Goal: Task Accomplishment & Management: Manage account settings

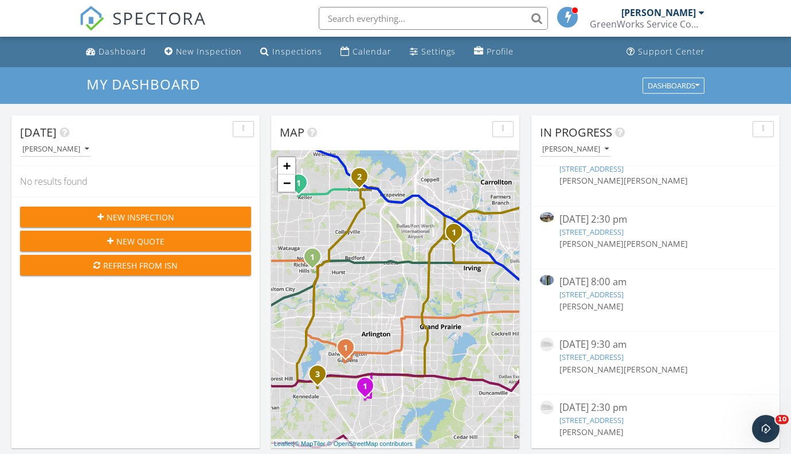
scroll to position [31, 0]
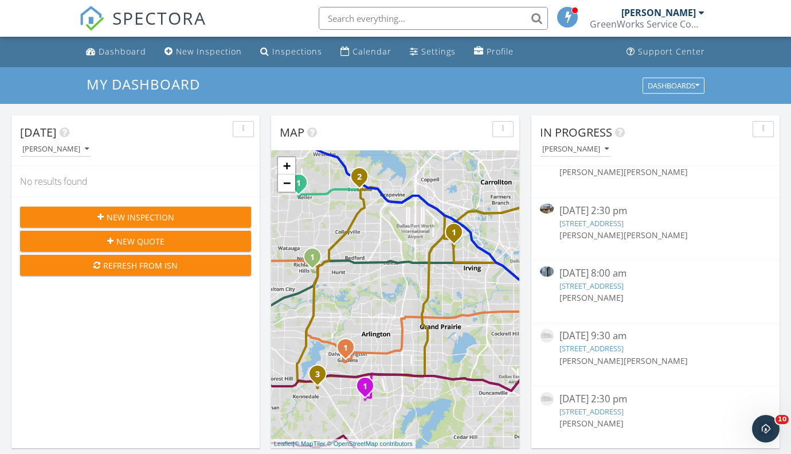
click at [624, 284] on link "[STREET_ADDRESS]" at bounding box center [592, 285] width 64 height 10
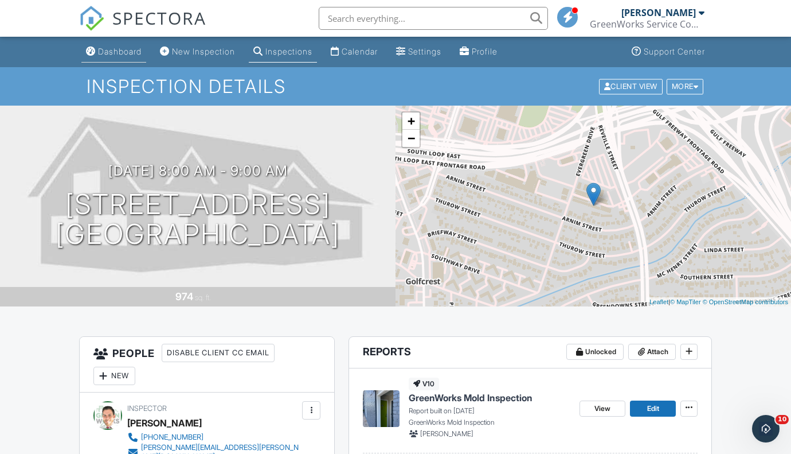
click at [108, 50] on div "Dashboard" at bounding box center [120, 51] width 44 height 10
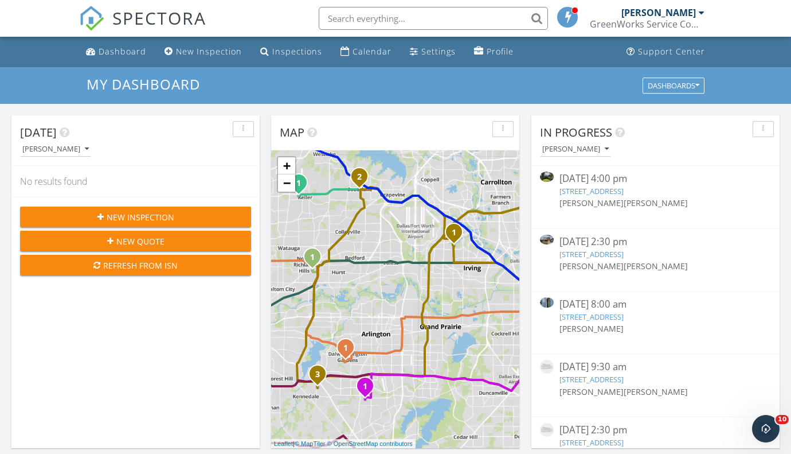
scroll to position [31, 0]
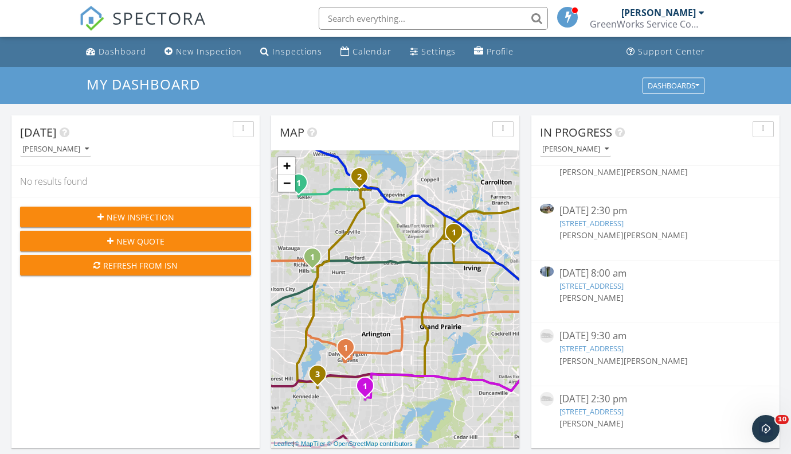
click at [624, 413] on link "[STREET_ADDRESS]" at bounding box center [592, 411] width 64 height 10
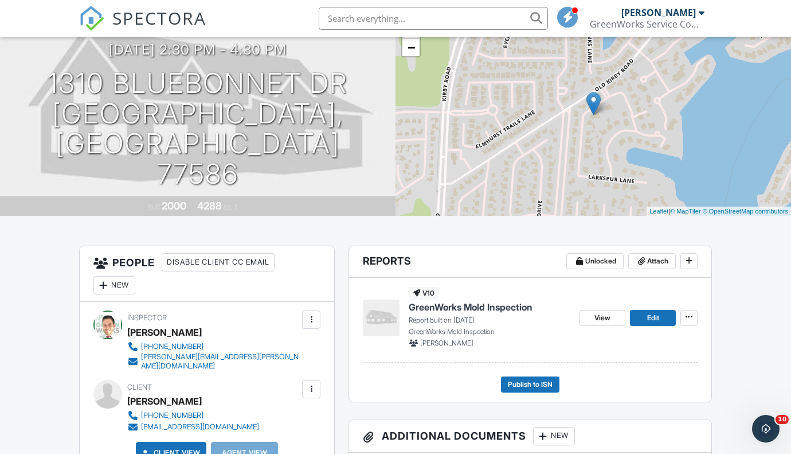
scroll to position [89, 0]
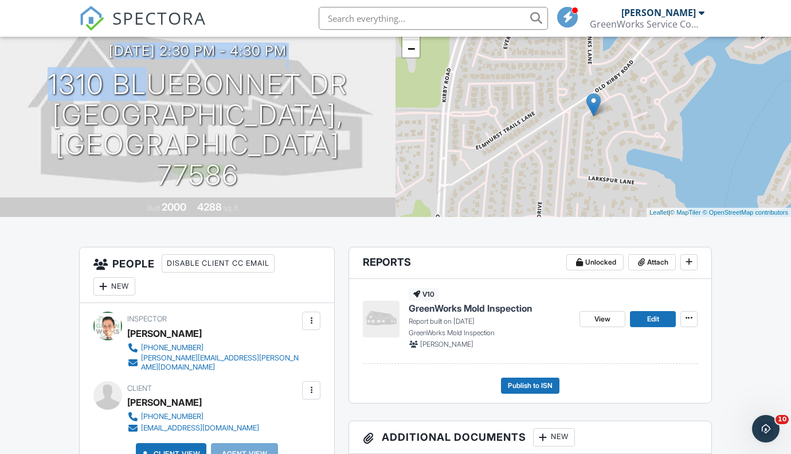
drag, startPoint x: 118, startPoint y: 90, endPoint x: 97, endPoint y: 70, distance: 28.8
click at [97, 70] on div "[DATE] 2:30 pm - 4:30 pm [STREET_ADDRESS] [GEOGRAPHIC_DATA], [GEOGRAPHIC_DATA] …" at bounding box center [198, 116] width 396 height 201
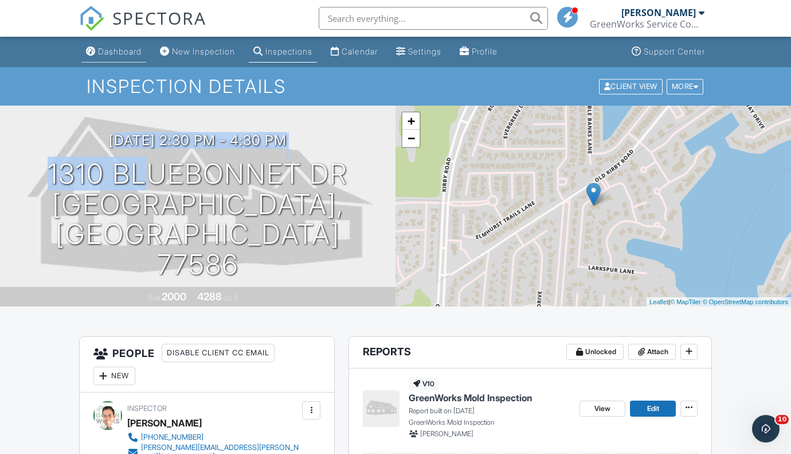
click at [120, 50] on div "Dashboard" at bounding box center [120, 51] width 44 height 10
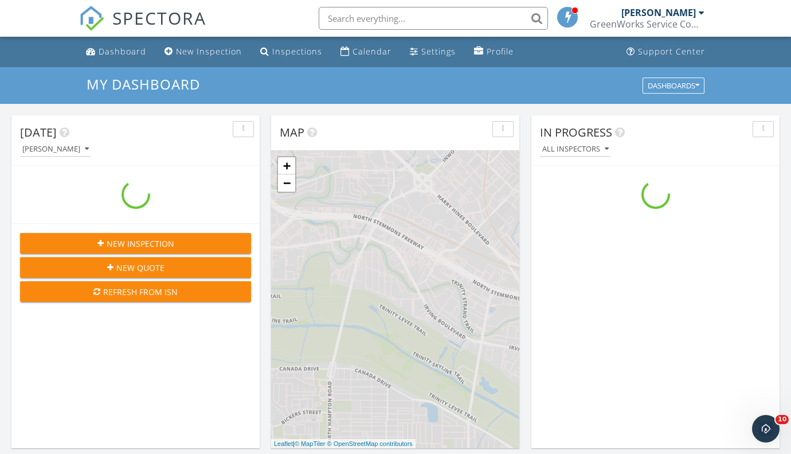
scroll to position [1064, 811]
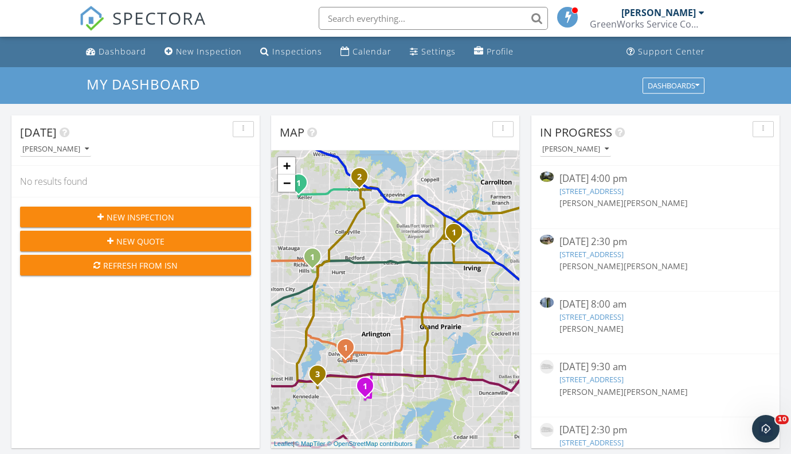
click at [624, 190] on link "[STREET_ADDRESS]" at bounding box center [592, 191] width 64 height 10
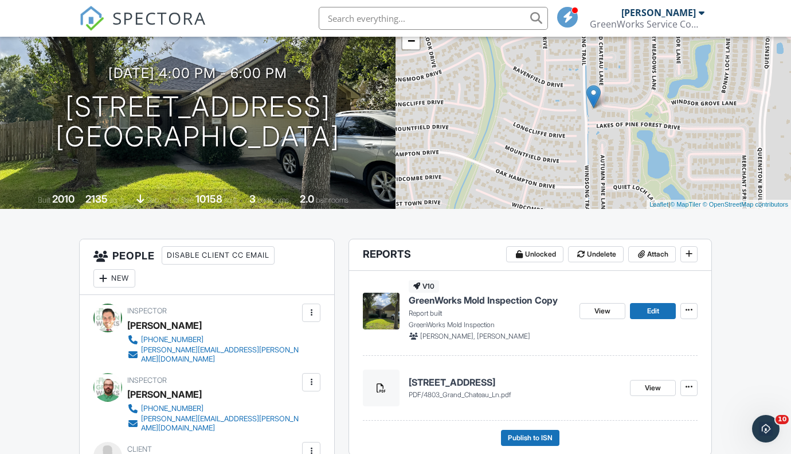
scroll to position [98, 0]
click at [653, 310] on span "Edit" at bounding box center [653, 309] width 12 height 11
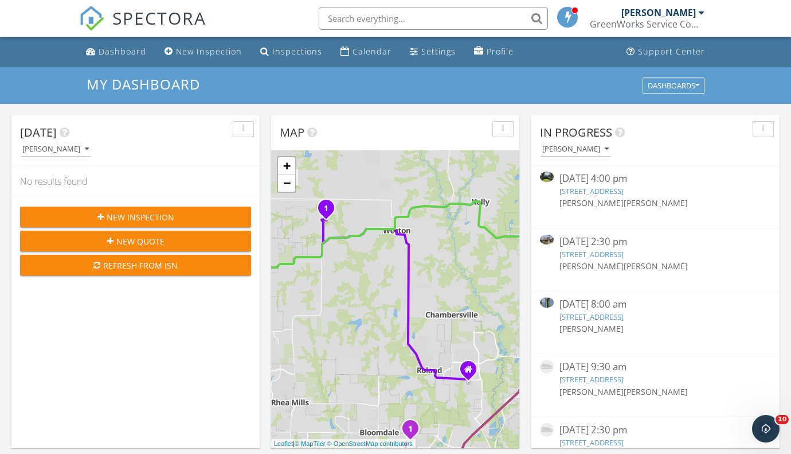
click at [624, 188] on link "4803 Grand Chateau Ln, Houston, TX 77084" at bounding box center [592, 191] width 64 height 10
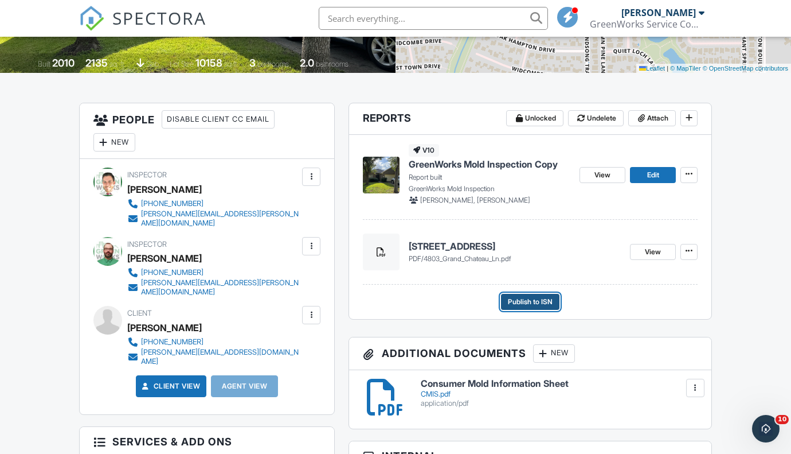
click at [528, 296] on span "Publish to ISN" at bounding box center [530, 301] width 45 height 11
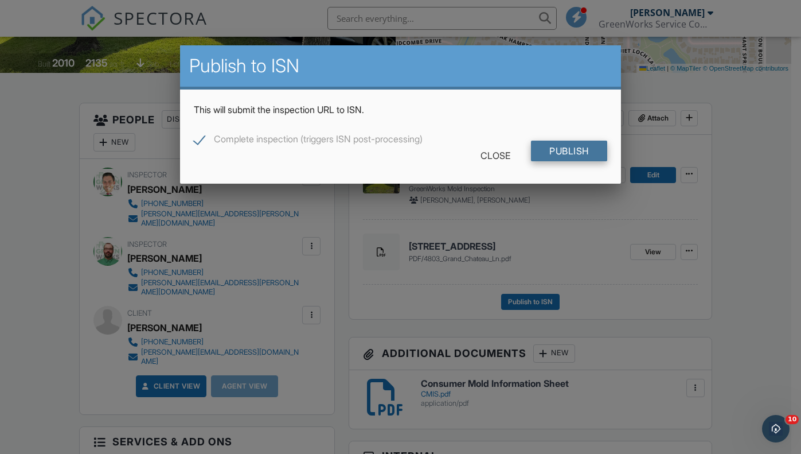
click at [575, 157] on input "Publish" at bounding box center [569, 150] width 76 height 21
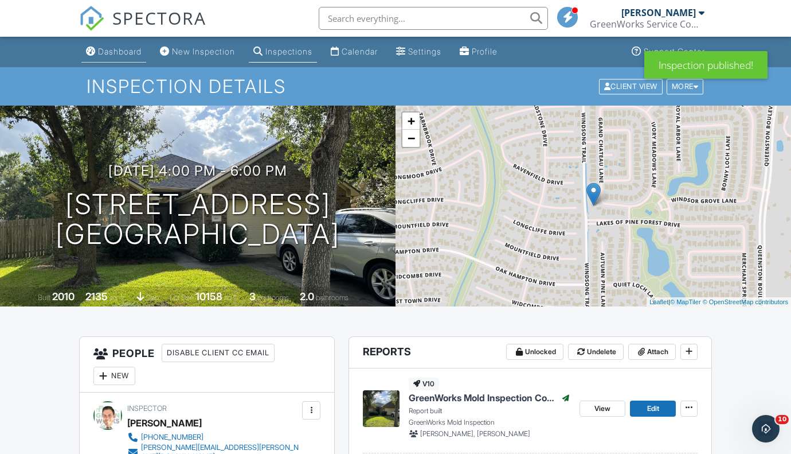
click at [114, 52] on div "Dashboard" at bounding box center [120, 51] width 44 height 10
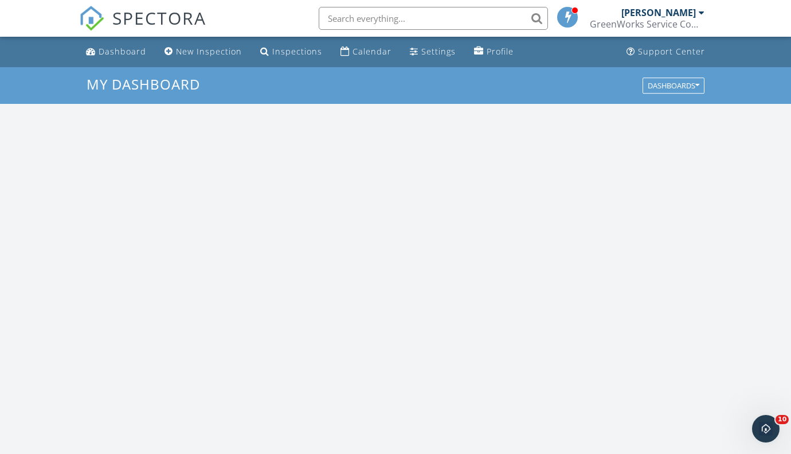
scroll to position [1064, 811]
